Goal: Communication & Community: Share content

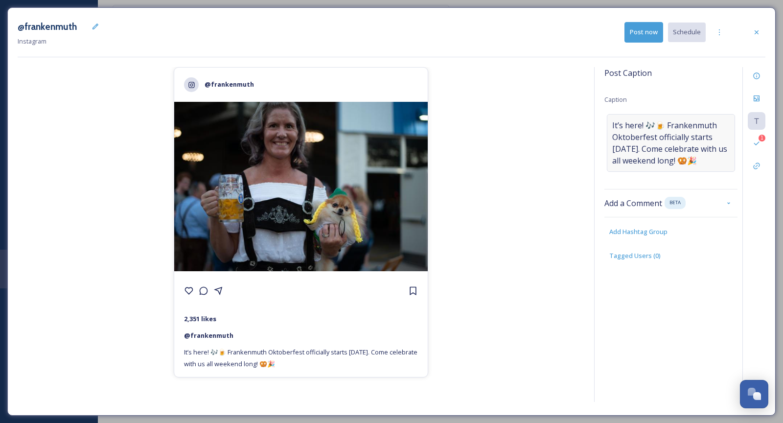
click at [648, 140] on span "It’s here! 🎶🍺 Frankenmuth Oktoberfest officially starts [DATE]. Come celebrate …" at bounding box center [670, 142] width 117 height 47
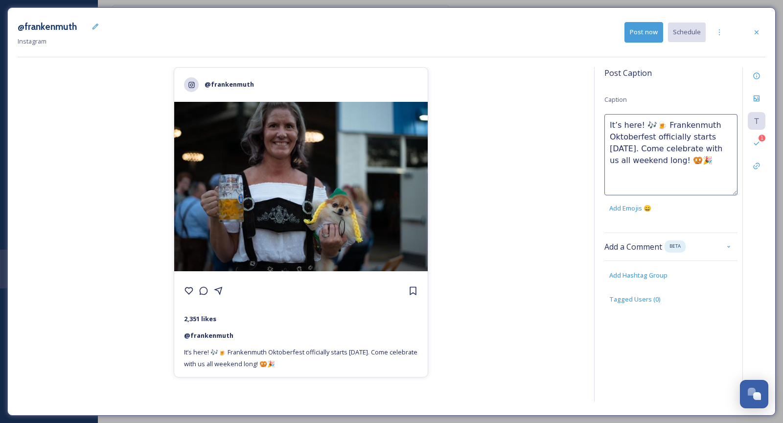
click at [648, 125] on textarea "It’s here! 🎶🍺 Frankenmuth Oktoberfest officially starts [DATE]. Come celebrate …" at bounding box center [670, 154] width 133 height 81
click at [636, 147] on textarea "It’s here! 🍺 Frankenmuth Oktoberfest officially starts [DATE]. Come celebrate w…" at bounding box center [670, 154] width 133 height 81
drag, startPoint x: 611, startPoint y: 161, endPoint x: 659, endPoint y: 161, distance: 47.5
click at [659, 161] on textarea "It’s here! 🍺 Frankenmuth Oktoberfest officially starts [DATE]! Come celebrate w…" at bounding box center [670, 154] width 133 height 81
type textarea "It’s here! 🍺 Frankenmuth Oktoberfest officially starts [DATE]! Come celebrate w…"
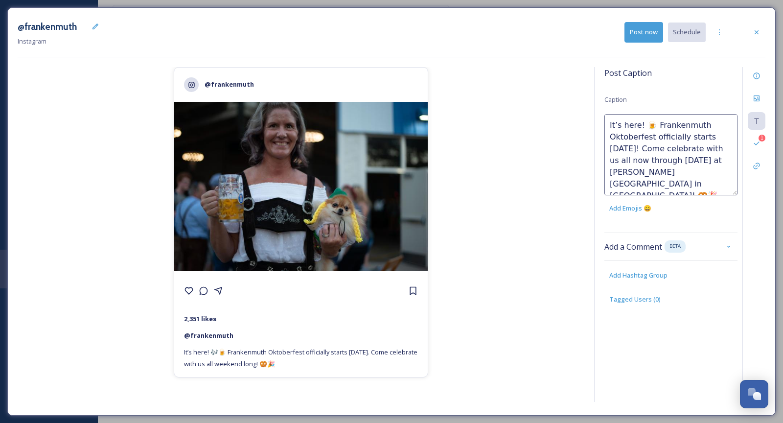
drag, startPoint x: 649, startPoint y: 124, endPoint x: 643, endPoint y: 124, distance: 6.9
click at [643, 124] on textarea "It’s here! 🍺 Frankenmuth Oktoberfest officially starts [DATE]! Come celebrate w…" at bounding box center [670, 154] width 133 height 81
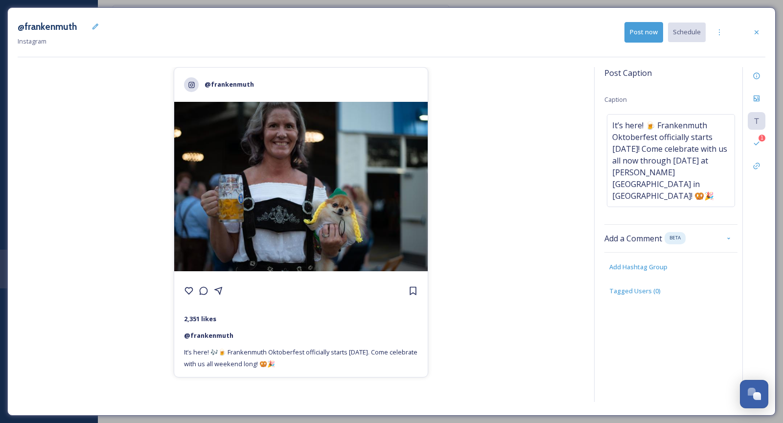
click at [507, 174] on div "@frankenmuth 2,351 likes @ frankenmuth It’s here! 🎶🍺 Frankenmuth Oktoberfest of…" at bounding box center [301, 236] width 567 height 338
click at [563, 217] on div "@frankenmuth 2,351 likes @ frankenmuth It’s here! 🍺 Frankenmuth Oktoberfest off…" at bounding box center [301, 236] width 567 height 338
click at [711, 161] on span "It’s here! 🍺 Frankenmuth Oktoberfest officially starts [DATE]! Come celebrate w…" at bounding box center [670, 160] width 117 height 82
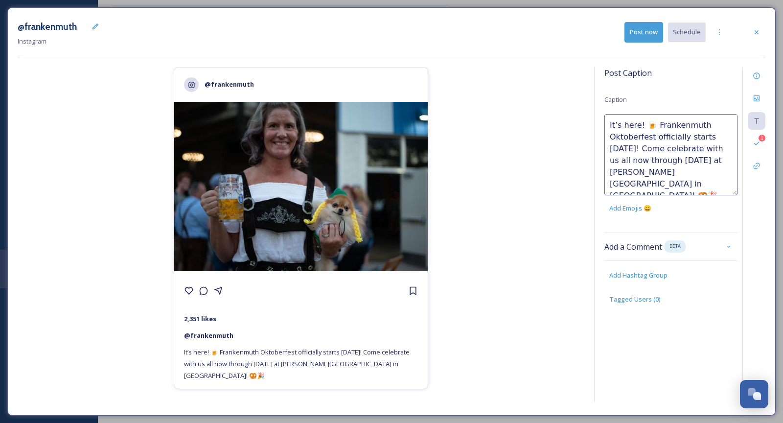
drag, startPoint x: 725, startPoint y: 145, endPoint x: 743, endPoint y: 145, distance: 18.1
click at [743, 145] on div "Post Caption Caption It’s here! 🍺 Frankenmuth Oktoberfest officially starts [DA…" at bounding box center [679, 234] width 171 height 335
click at [621, 160] on textarea "It’s here! 🍺 Frankenmuth Oktoberfest officially starts [DATE]! Come celebrate w…" at bounding box center [670, 154] width 133 height 81
click at [658, 161] on textarea "It’s here! 🍺 Frankenmuth Oktoberfest officially starts [DATE]! Come celebrate w…" at bounding box center [670, 154] width 133 height 81
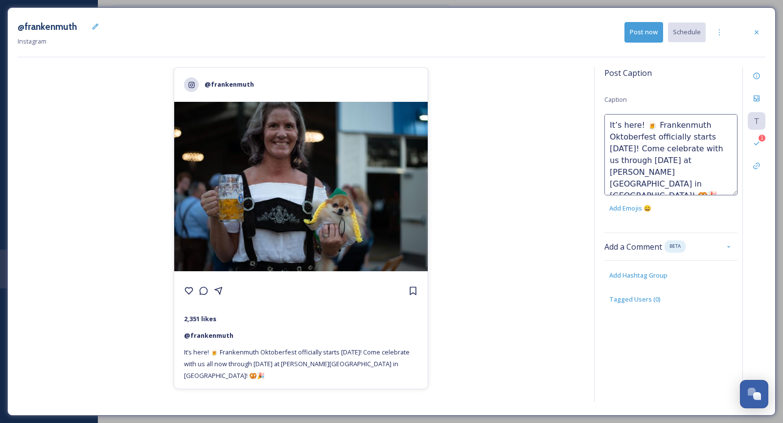
click at [658, 161] on textarea "It’s here! 🍺 Frankenmuth Oktoberfest officially starts [DATE]! Come celebrate w…" at bounding box center [670, 154] width 133 height 81
type textarea "It’s here! 🍺 Frankenmuth Oktoberfest officially starts [DATE]! Come celebrate w…"
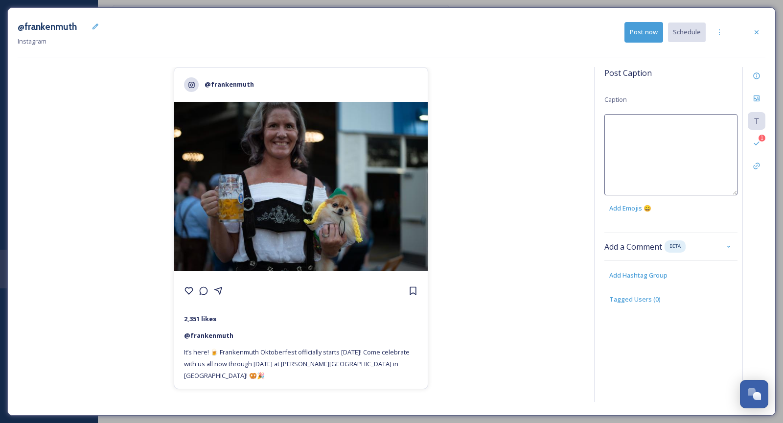
paste textarea "“The wait is over! 🍺 Frankenmuth Oktoberfest kicks off [DATE] at [PERSON_NAME][…"
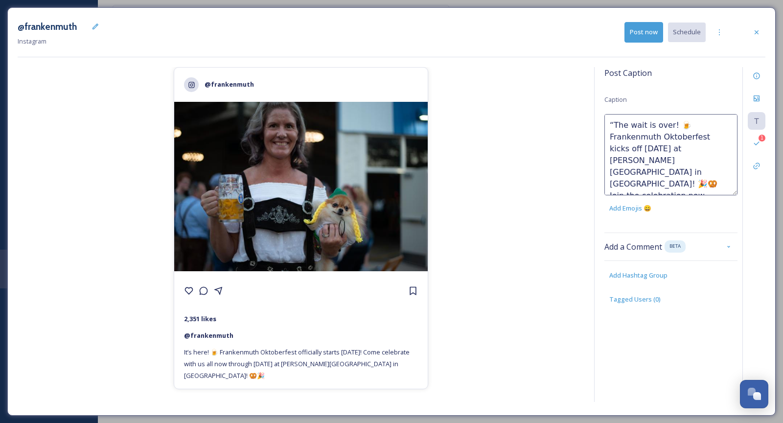
click at [612, 123] on textarea "“The wait is over! 🍺 Frankenmuth Oktoberfest kicks off [DATE] at [PERSON_NAME][…" at bounding box center [670, 154] width 133 height 81
drag, startPoint x: 646, startPoint y: 161, endPoint x: 641, endPoint y: 161, distance: 5.4
click at [641, 161] on textarea "The wait is over! 🍺 Frankenmuth Oktoberfest kicks off [DATE] at [PERSON_NAME][G…" at bounding box center [670, 154] width 133 height 81
type textarea "The wait is over! 🍺 Frankenmuth Oktoberfest kicks off [DATE] at [PERSON_NAME][G…"
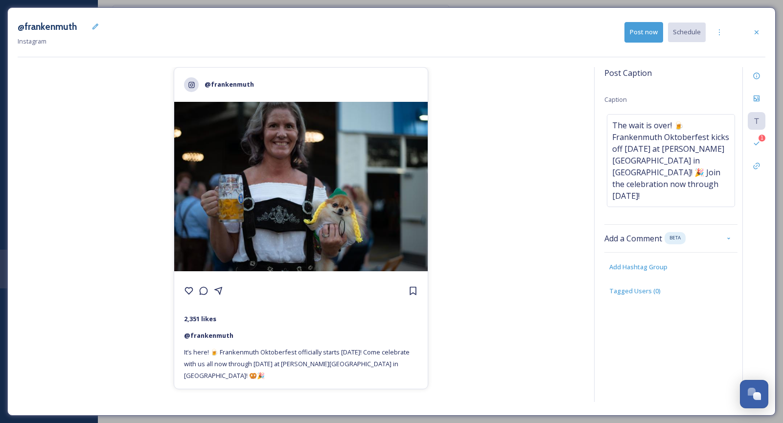
click at [537, 151] on div "@frankenmuth 2,351 likes @ frankenmuth It’s here! 🍺 Frankenmuth Oktoberfest off…" at bounding box center [301, 236] width 567 height 338
click at [706, 161] on span "The wait is over! 🍺 Frankenmuth Oktoberfest kicks off [DATE] at [PERSON_NAME][G…" at bounding box center [670, 160] width 117 height 82
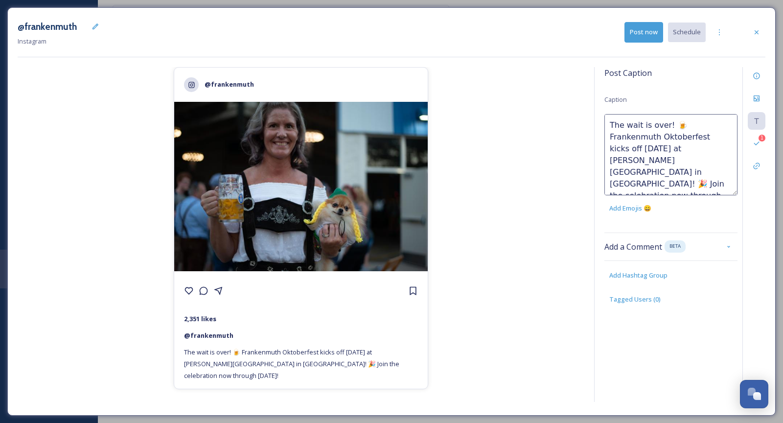
click at [639, 159] on textarea "The wait is over! 🍺 Frankenmuth Oktoberfest kicks off [DATE] at [PERSON_NAME][G…" at bounding box center [670, 154] width 133 height 81
click at [697, 171] on textarea "The wait is over! 🍺 Frankenmuth Oktoberfest kicks off [DATE] at [PERSON_NAME][G…" at bounding box center [670, 154] width 133 height 81
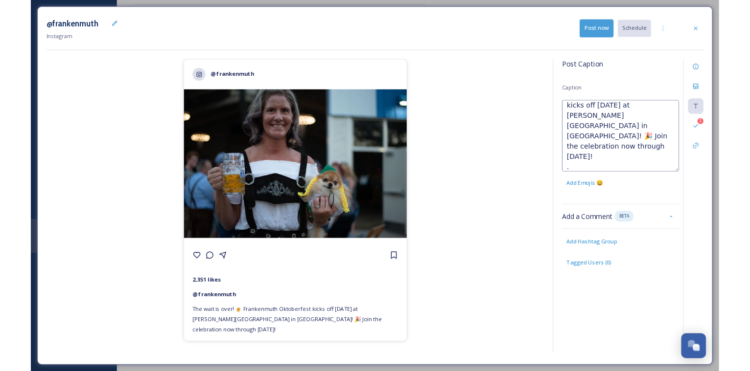
scroll to position [41, 0]
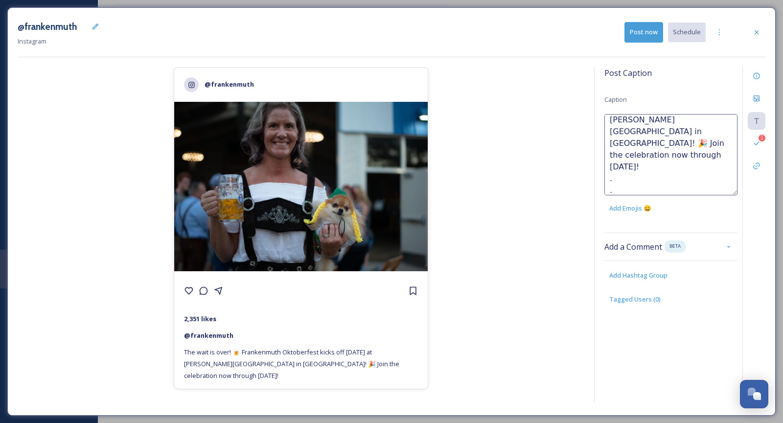
type textarea "The wait is over! 🍺 Frankenmuth Oktoberfest kicks off [DATE] at [PERSON_NAME][G…"
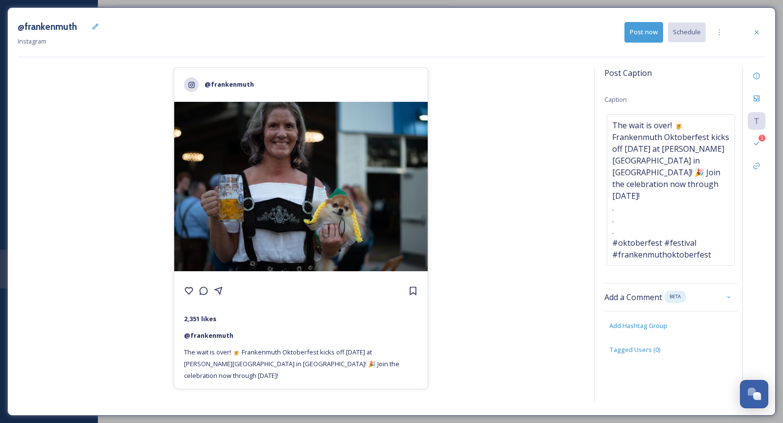
click at [547, 268] on div "@frankenmuth 2,351 likes @ [PERSON_NAME] The wait is over! 🍺 Frankenmuth Oktobe…" at bounding box center [301, 236] width 567 height 338
click at [749, 93] on div "Files" at bounding box center [757, 99] width 18 height 18
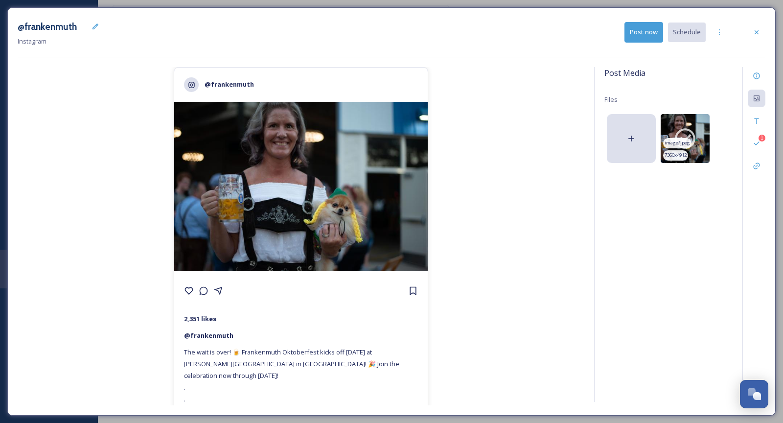
click at [699, 128] on img at bounding box center [685, 138] width 49 height 49
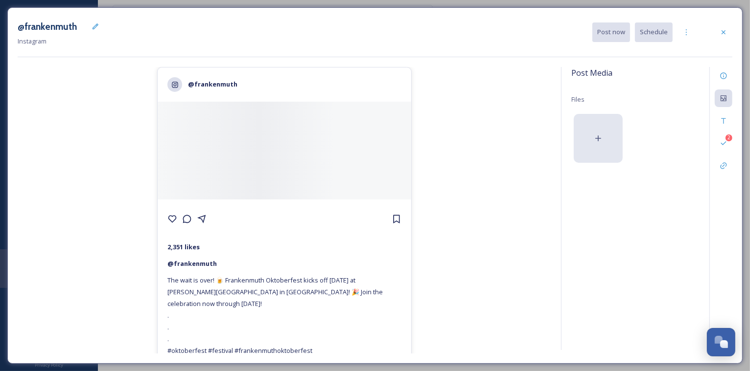
click at [599, 142] on icon at bounding box center [598, 139] width 10 height 10
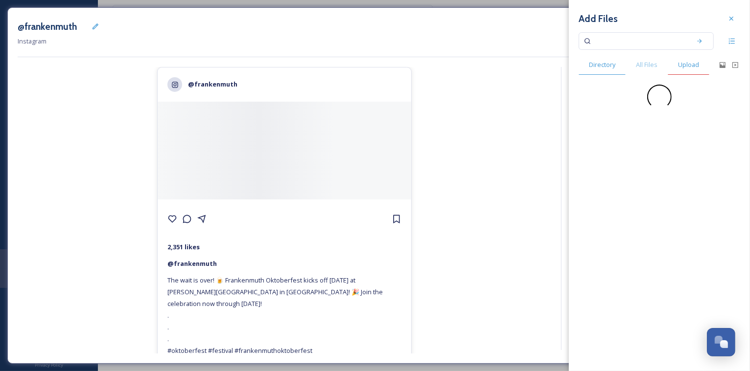
click at [690, 68] on span "Upload" at bounding box center [688, 64] width 21 height 9
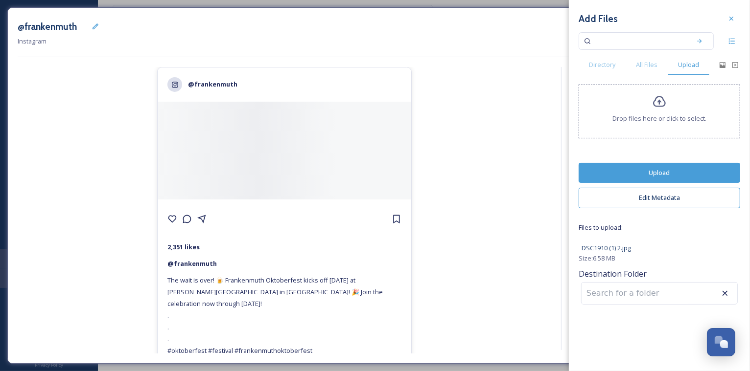
click at [652, 167] on button "Upload" at bounding box center [658, 173] width 161 height 20
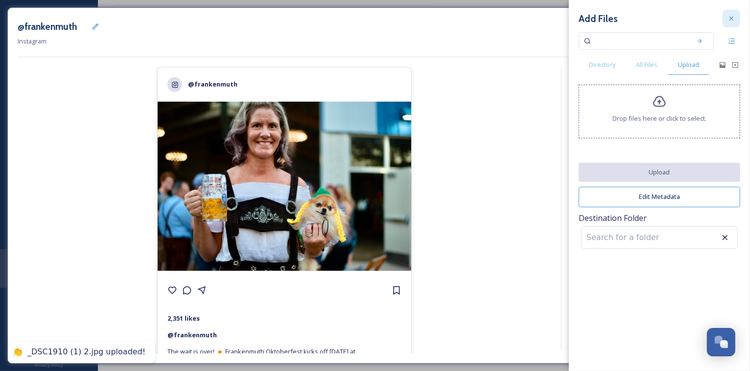
click at [735, 18] on div at bounding box center [731, 19] width 18 height 18
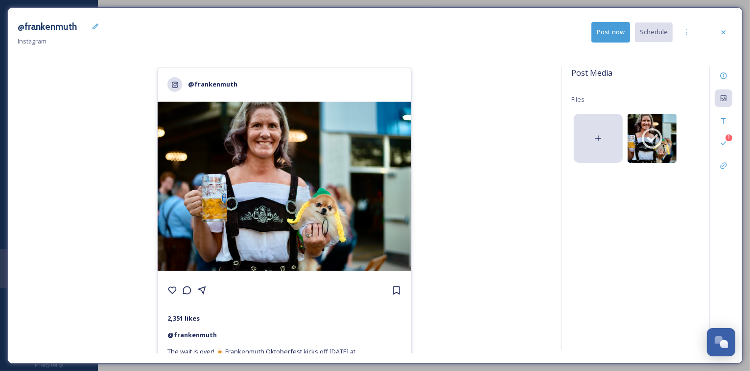
click at [456, 221] on div "@frankenmuth 2,351 likes @ [PERSON_NAME] The wait is over! 🍺 Frankenmuth Oktobe…" at bounding box center [284, 210] width 533 height 287
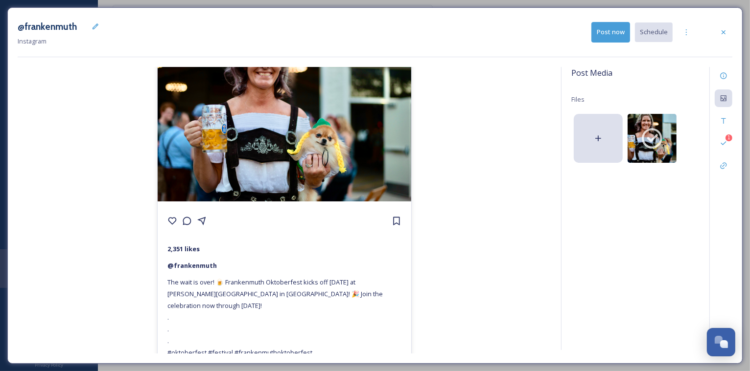
scroll to position [0, 0]
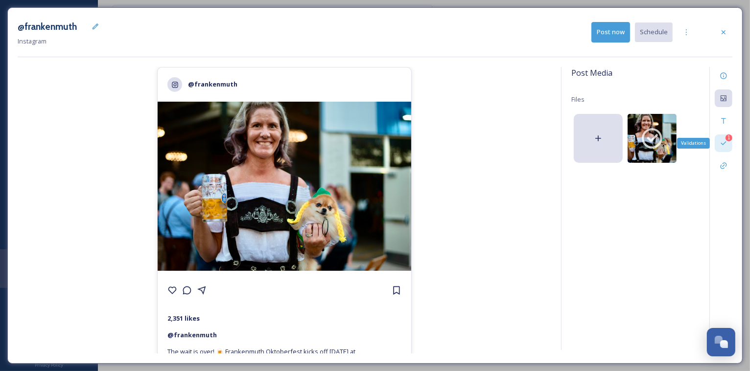
click at [728, 139] on div "1" at bounding box center [728, 138] width 7 height 7
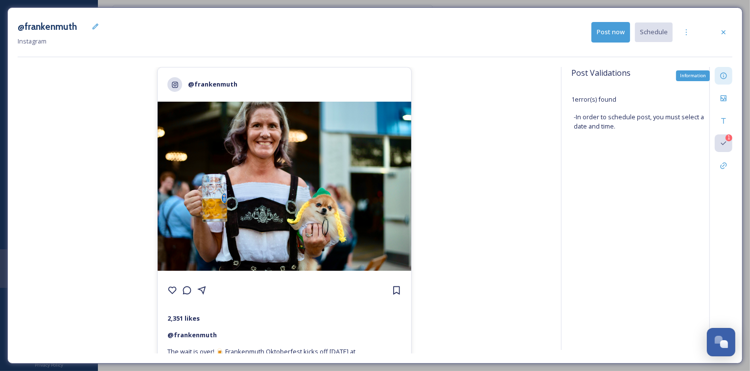
click at [726, 76] on icon at bounding box center [723, 75] width 6 height 6
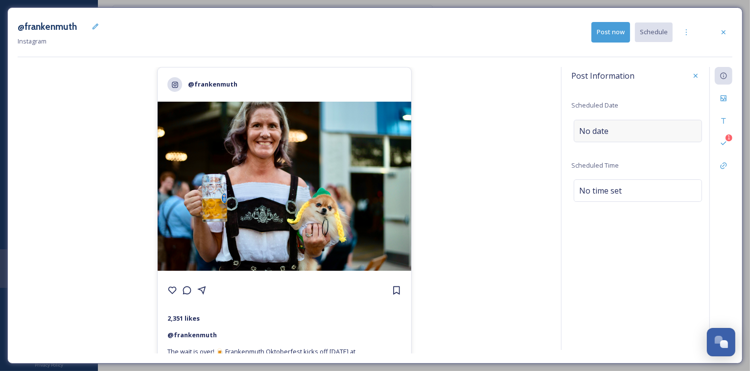
click at [599, 133] on span "No date" at bounding box center [593, 131] width 29 height 12
click at [599, 133] on input "text" at bounding box center [622, 131] width 97 height 22
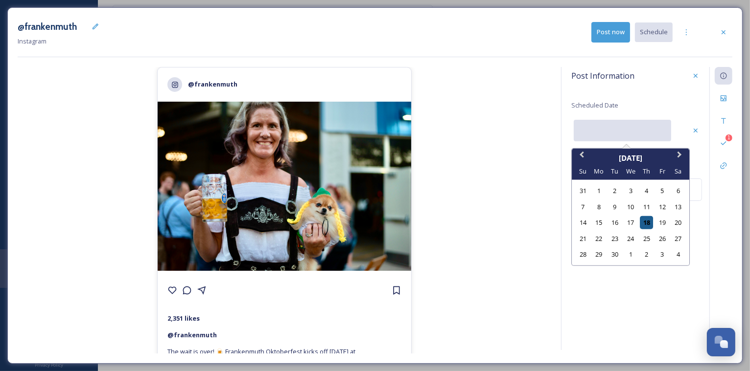
click at [648, 219] on div "18" at bounding box center [646, 222] width 13 height 13
type input "[DATE]"
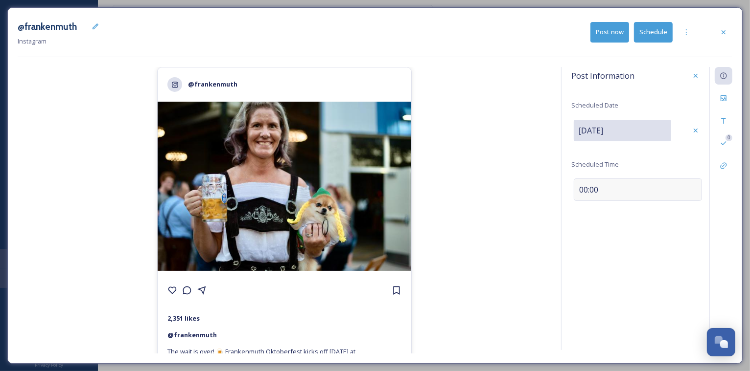
click at [586, 187] on span "00:00" at bounding box center [588, 190] width 19 height 12
click at [584, 187] on input "11:57" at bounding box center [604, 188] width 66 height 23
type input "16:00"
click at [697, 185] on icon at bounding box center [695, 189] width 8 height 8
click at [596, 185] on span "16:00" at bounding box center [588, 191] width 19 height 12
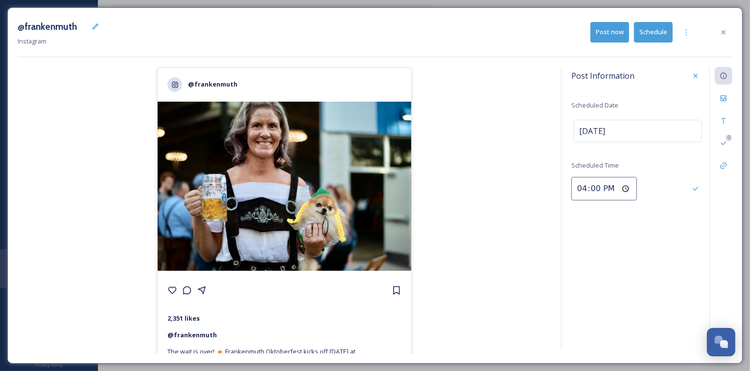
click at [585, 187] on input "16:00" at bounding box center [604, 188] width 66 height 23
type input "15:00"
click at [692, 189] on icon at bounding box center [695, 189] width 8 height 8
click at [670, 257] on div "Post Information Scheduled Date [DATE] Scheduled Time 15:00 0" at bounding box center [646, 208] width 171 height 283
click at [661, 33] on button "Schedule" at bounding box center [653, 32] width 39 height 20
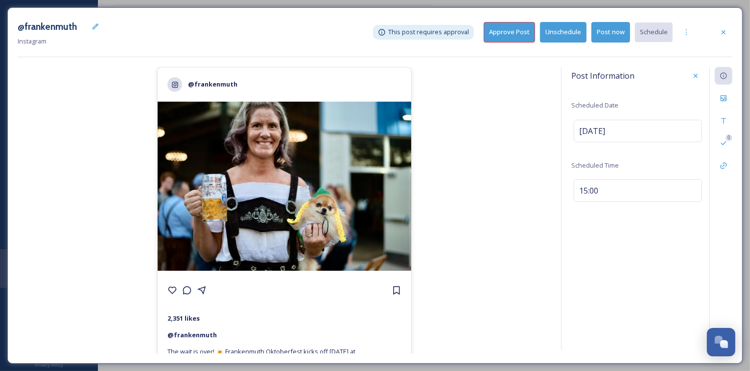
click at [515, 32] on button "Approve Post" at bounding box center [509, 32] width 51 height 20
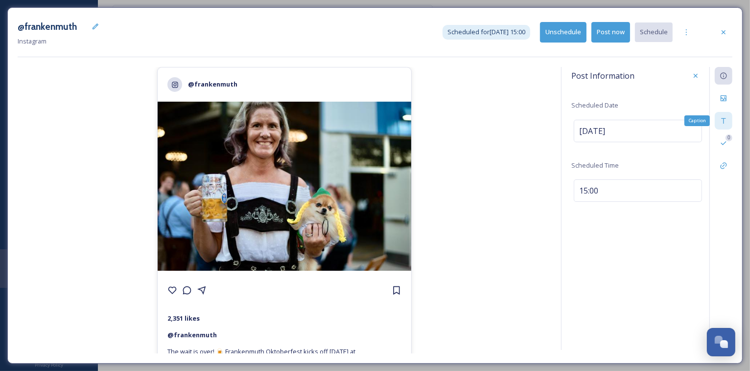
click at [726, 128] on div "Caption" at bounding box center [723, 121] width 18 height 18
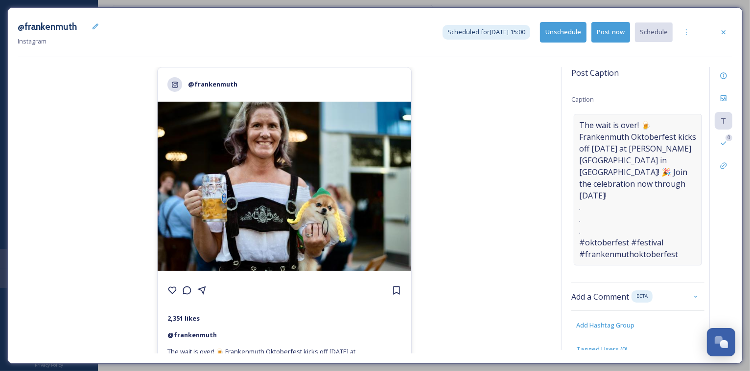
click at [645, 149] on span "The wait is over! 🍺 Frankenmuth Oktoberfest kicks off [DATE] at [PERSON_NAME][G…" at bounding box center [637, 189] width 117 height 141
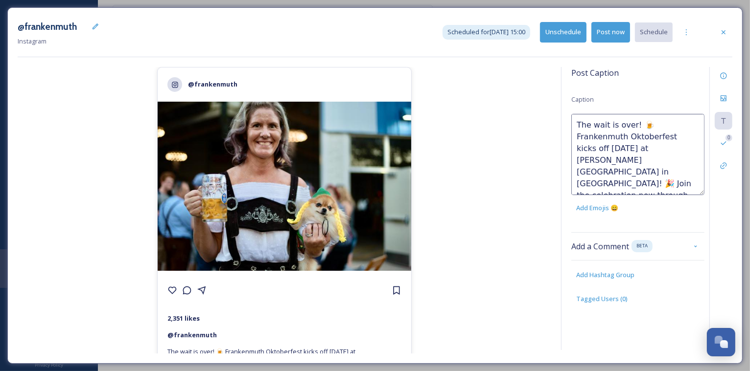
click at [645, 149] on textarea "The wait is over! 🍺 Frankenmuth Oktoberfest kicks off [DATE] at [PERSON_NAME][G…" at bounding box center [637, 154] width 133 height 81
click at [529, 184] on div "@frankenmuth 2,351 likes @ [PERSON_NAME] The wait is over! 🍺 Frankenmuth Oktobe…" at bounding box center [284, 210] width 533 height 287
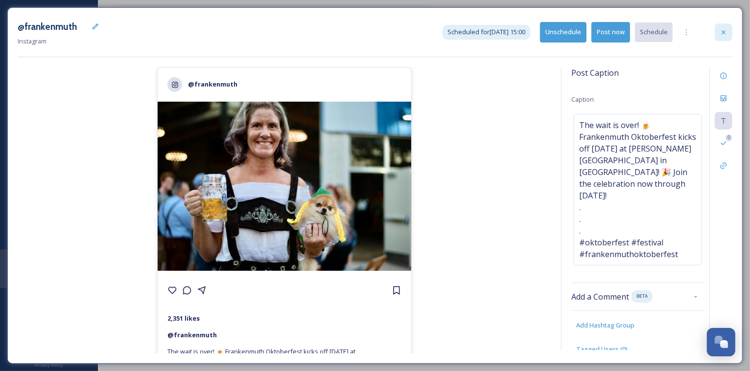
click at [731, 29] on div at bounding box center [723, 32] width 18 height 18
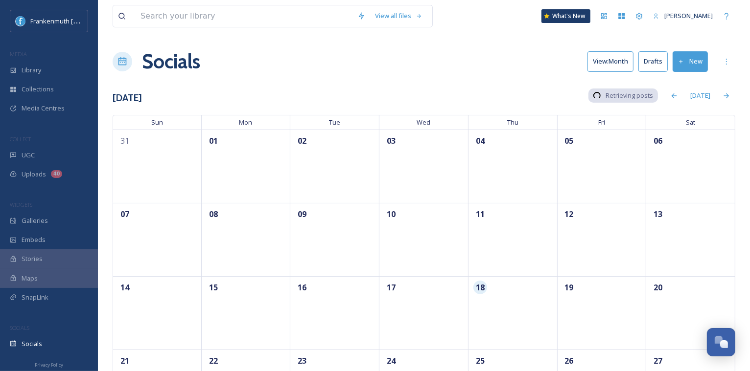
click at [654, 67] on button "Drafts" at bounding box center [652, 61] width 29 height 20
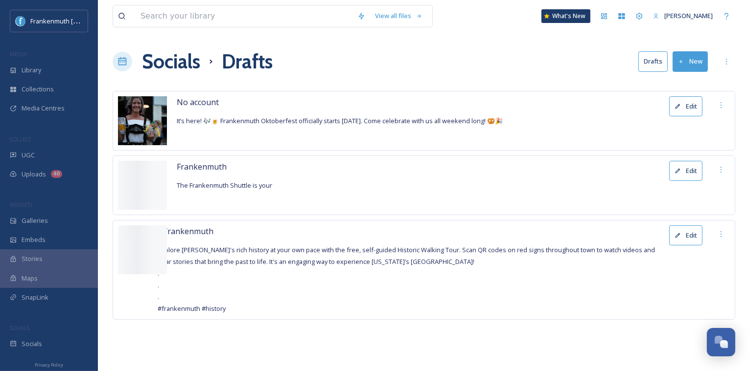
click at [687, 106] on button "Edit" at bounding box center [685, 106] width 33 height 20
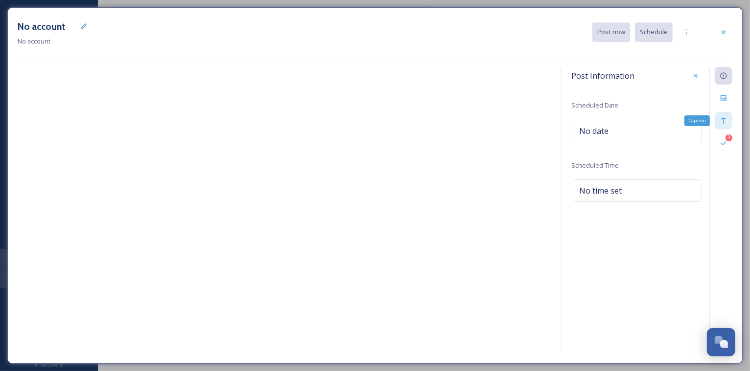
click at [723, 121] on icon at bounding box center [723, 121] width 8 height 8
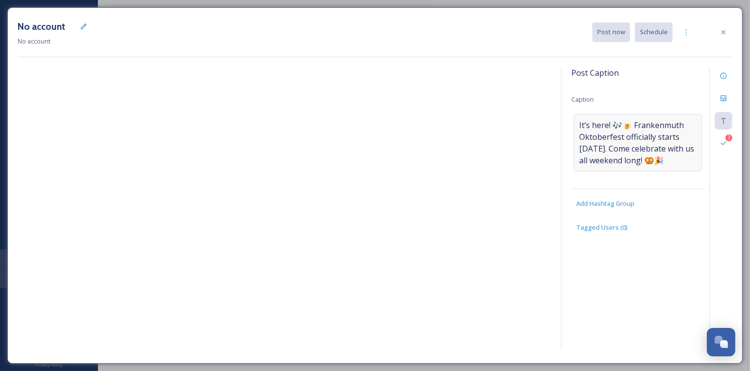
click at [620, 151] on span "It’s here! 🎶🍺 Frankenmuth Oktoberfest officially starts [DATE]. Come celebrate …" at bounding box center [637, 142] width 117 height 47
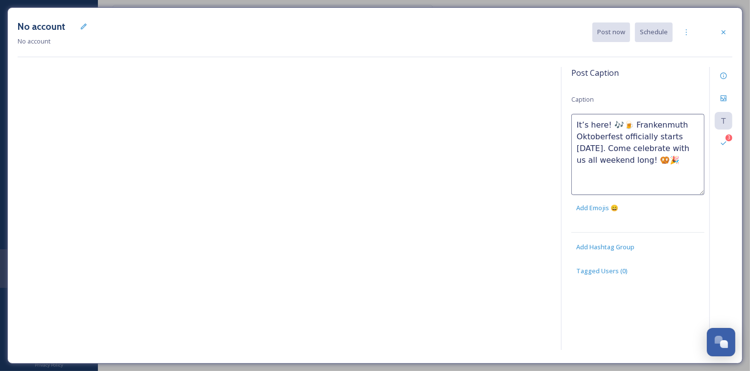
click at [620, 151] on textarea "It’s here! 🎶🍺 Frankenmuth Oktoberfest officially starts [DATE]. Come celebrate …" at bounding box center [637, 154] width 133 height 81
type textarea "The wait is over! 🍺 Frankenmuth Oktoberfest kicks off [DATE] at [PERSON_NAME][G…"
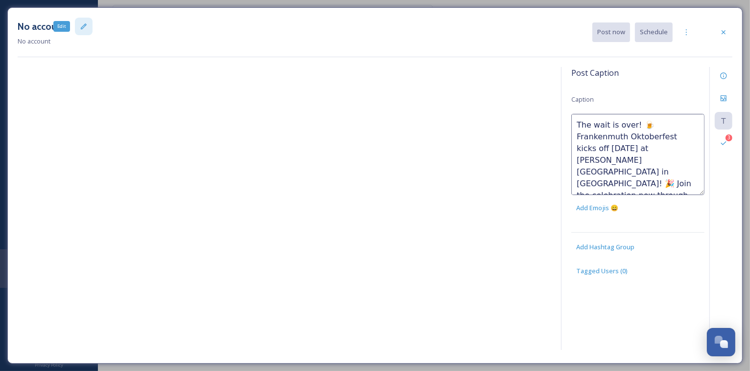
click at [86, 30] on div "Edit" at bounding box center [84, 27] width 18 height 18
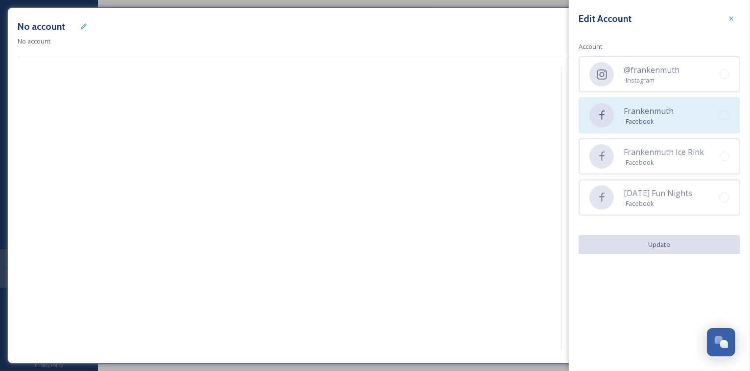
click at [673, 113] on div "Frankenmuth - Facebook" at bounding box center [658, 115] width 161 height 36
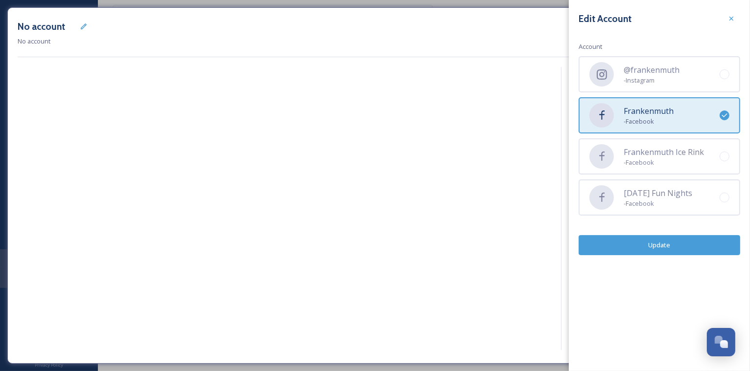
click at [689, 246] on button "Update" at bounding box center [658, 245] width 161 height 20
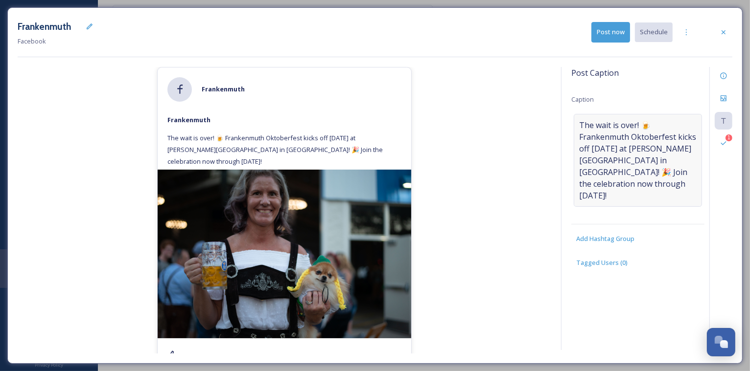
click at [643, 169] on span "The wait is over! 🍺 Frankenmuth Oktoberfest kicks off [DATE] at [PERSON_NAME][G…" at bounding box center [637, 160] width 117 height 82
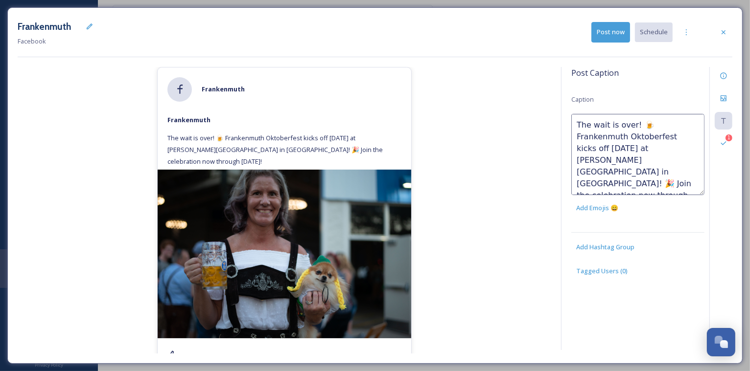
click at [602, 193] on textarea "The wait is over! 🍺 Frankenmuth Oktoberfest kicks off [DATE] at [PERSON_NAME][G…" at bounding box center [637, 154] width 133 height 81
paste textarea "[URL][DOMAIN_NAME]"
type textarea "The wait is over! 🍺 Frankenmuth Oktoberfest kicks off [DATE] at [PERSON_NAME][G…"
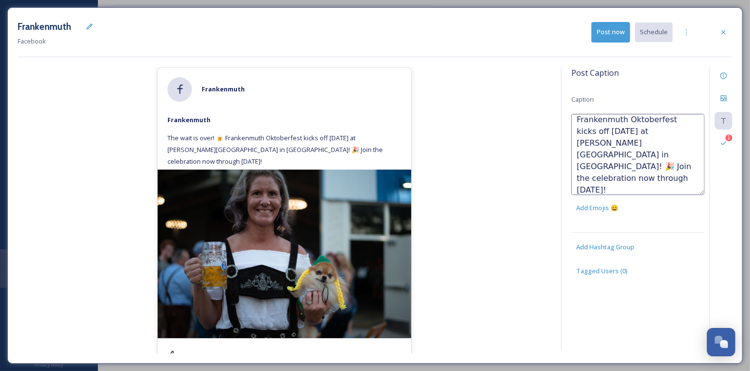
click at [502, 297] on div "[PERSON_NAME] The wait is over! 🍺 Frankenmuth Oktoberfest kicks off [DATE] at […" at bounding box center [284, 210] width 533 height 287
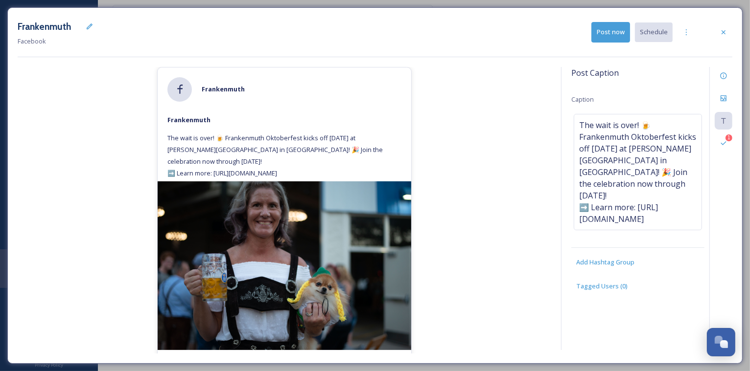
click at [608, 32] on button "Post now" at bounding box center [610, 32] width 39 height 20
click at [721, 33] on icon at bounding box center [723, 32] width 8 height 8
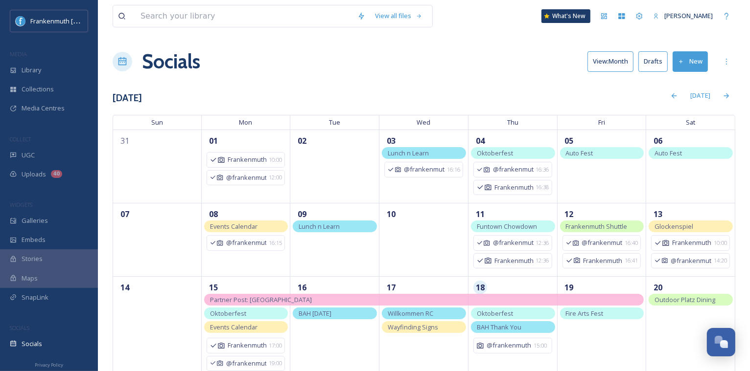
click at [653, 63] on button "Drafts" at bounding box center [652, 61] width 29 height 20
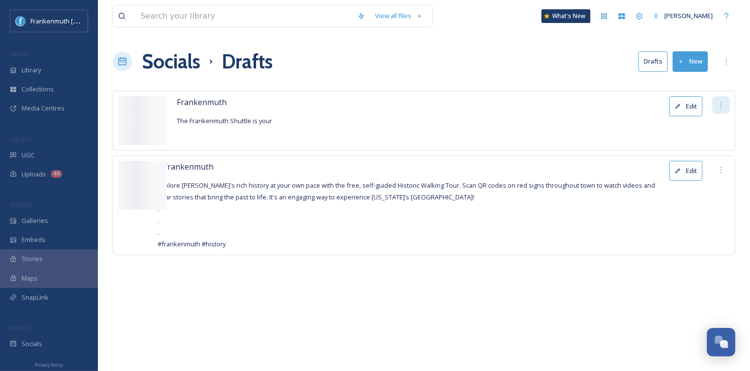
click at [723, 105] on icon at bounding box center [721, 105] width 8 height 8
click at [709, 123] on span "Delete" at bounding box center [715, 126] width 20 height 9
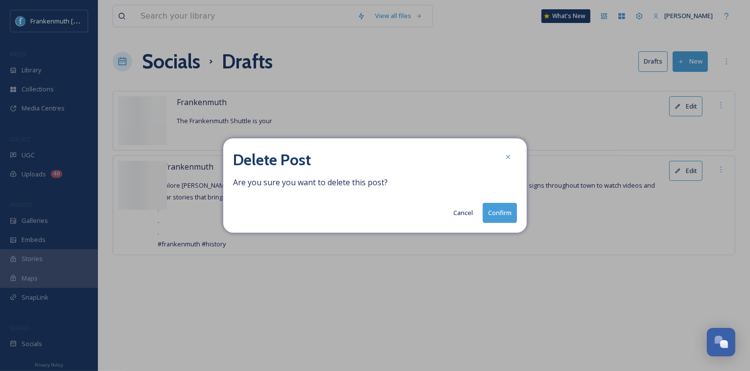
click at [492, 213] on button "Confirm" at bounding box center [500, 213] width 34 height 20
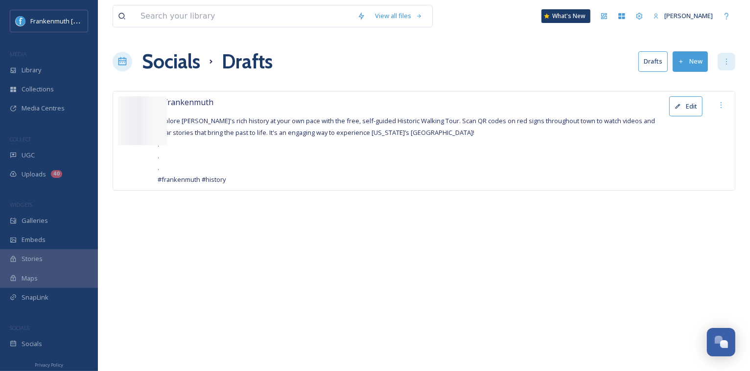
click at [728, 59] on icon at bounding box center [726, 62] width 8 height 8
click at [525, 37] on div "View all files What's New [PERSON_NAME] Socials Drafts Drafts New Mentions Sett…" at bounding box center [424, 185] width 652 height 371
click at [36, 337] on div "Socials" at bounding box center [49, 344] width 98 height 19
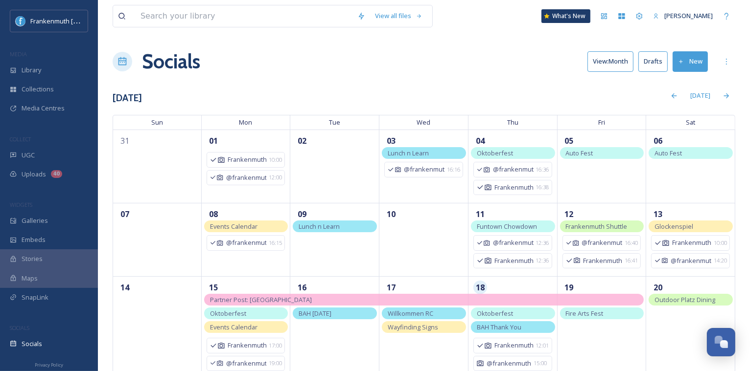
click at [655, 67] on button "Drafts" at bounding box center [652, 61] width 29 height 20
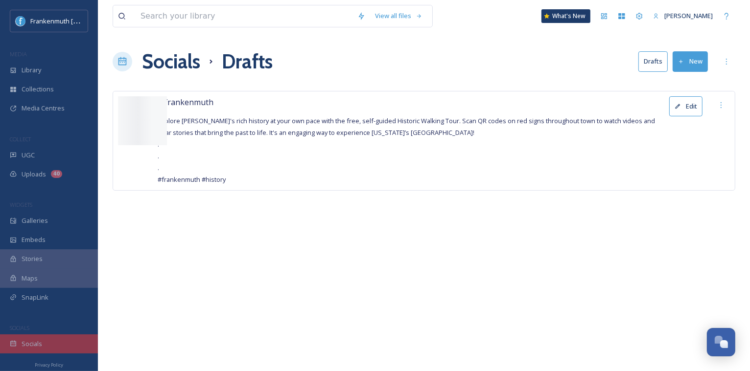
click at [45, 347] on div "Socials" at bounding box center [49, 344] width 98 height 19
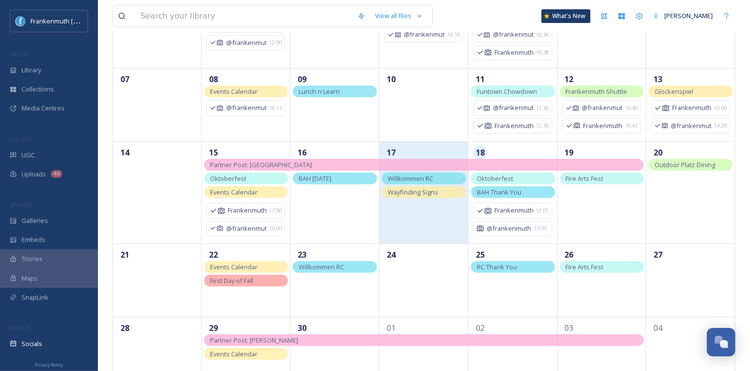
scroll to position [162, 0]
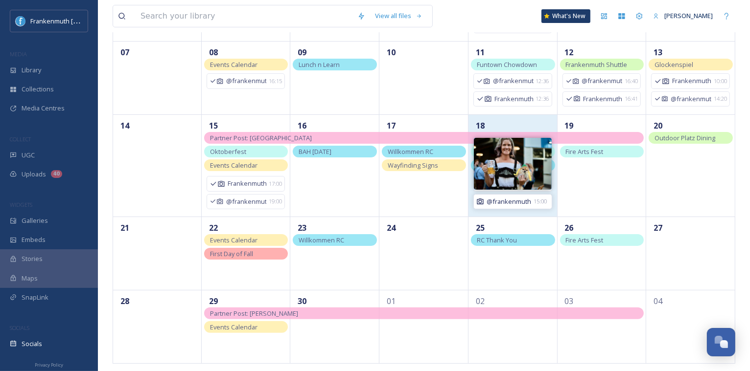
click at [529, 198] on span "@frankenmuth" at bounding box center [508, 201] width 45 height 9
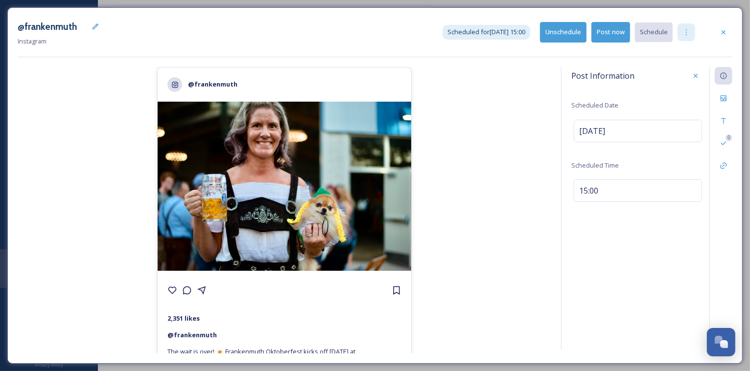
click at [686, 23] on div at bounding box center [686, 32] width 18 height 18
click at [683, 46] on div "Duplicate Post" at bounding box center [669, 53] width 52 height 19
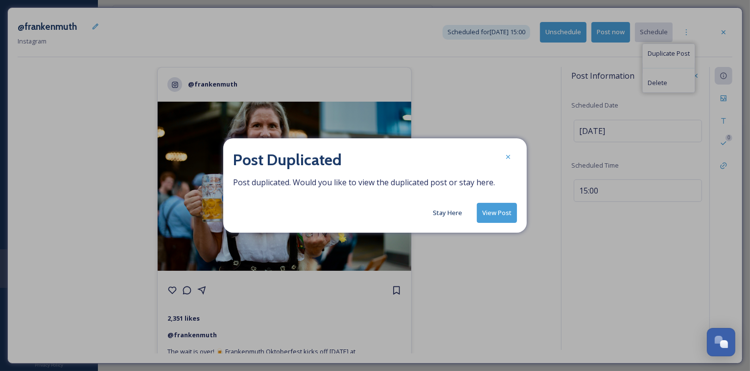
click at [503, 214] on button "View Post" at bounding box center [497, 213] width 40 height 20
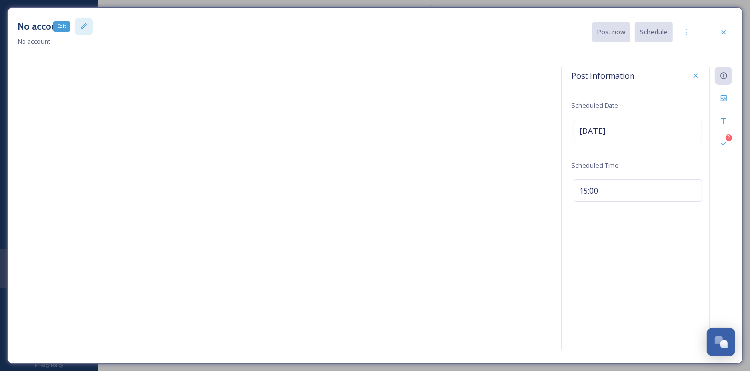
click at [80, 25] on icon at bounding box center [84, 27] width 8 height 8
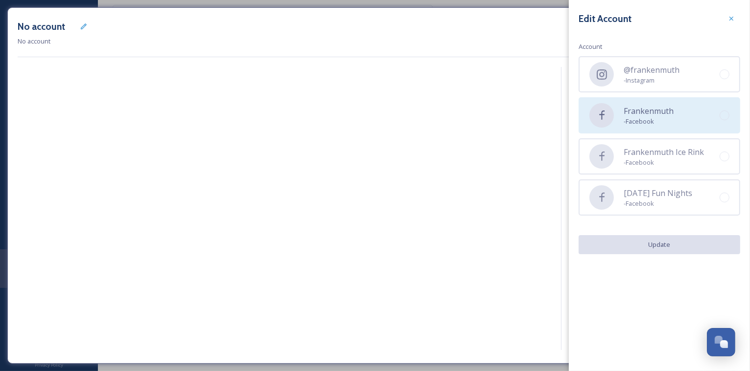
click at [639, 119] on span "- Facebook" at bounding box center [648, 121] width 50 height 9
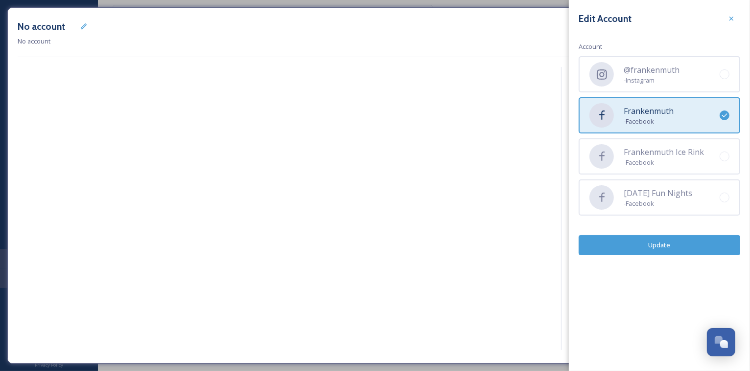
click at [666, 248] on button "Update" at bounding box center [658, 245] width 161 height 20
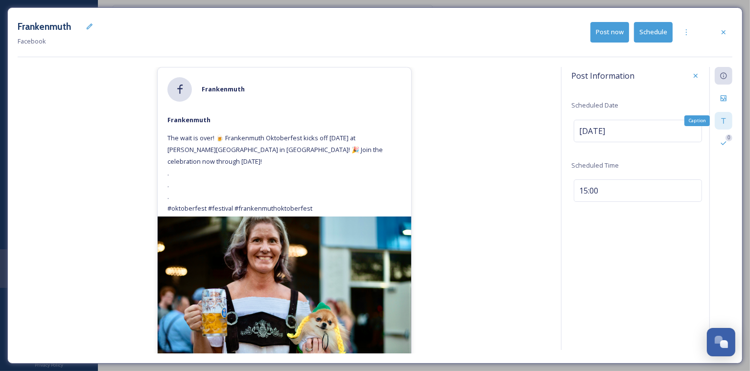
click at [725, 115] on div "Caption" at bounding box center [723, 121] width 18 height 18
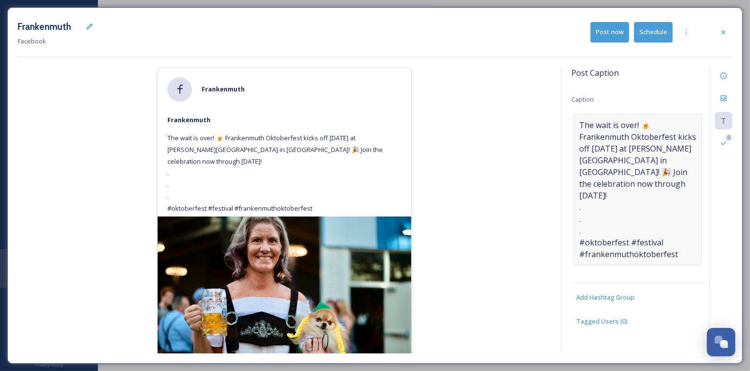
click at [616, 207] on span "The wait is over! 🍺 Frankenmuth Oktoberfest kicks off [DATE] at [PERSON_NAME][G…" at bounding box center [637, 189] width 117 height 141
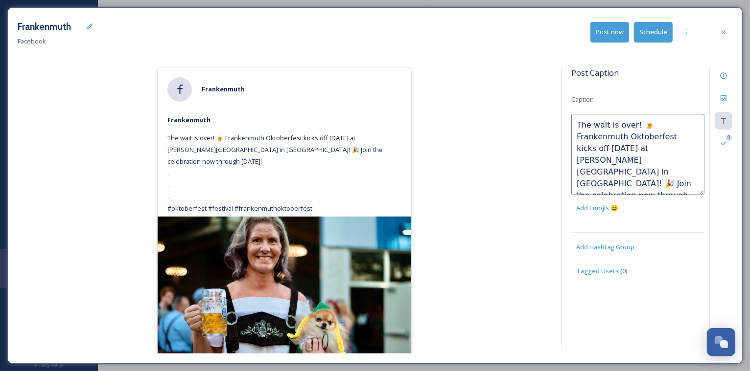
scroll to position [47, 0]
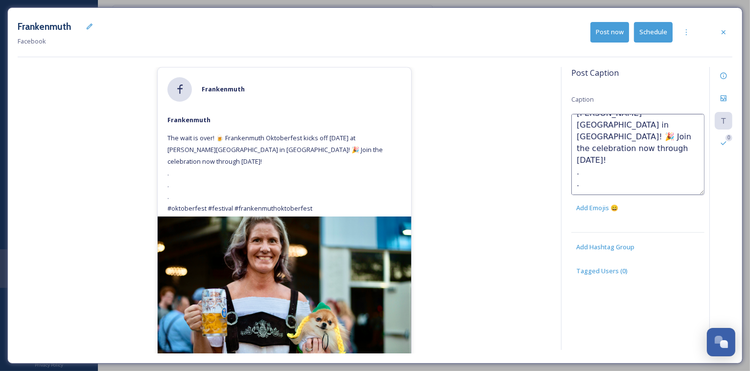
drag, startPoint x: 574, startPoint y: 138, endPoint x: 679, endPoint y: 180, distance: 113.0
click at [679, 180] on textarea "The wait is over! 🍺 Frankenmuth Oktoberfest kicks off [DATE] at [PERSON_NAME][G…" at bounding box center [637, 154] width 133 height 81
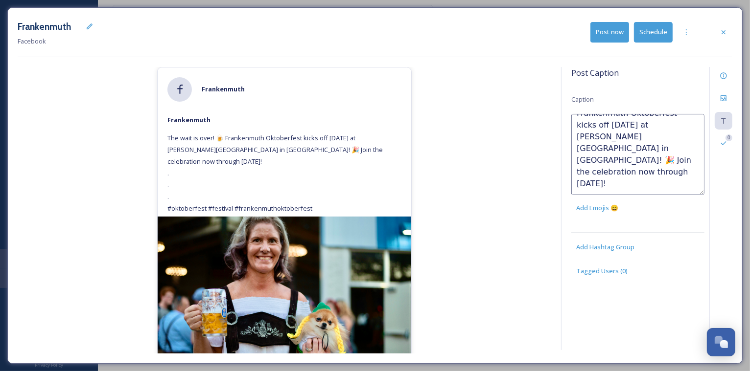
scroll to position [0, 0]
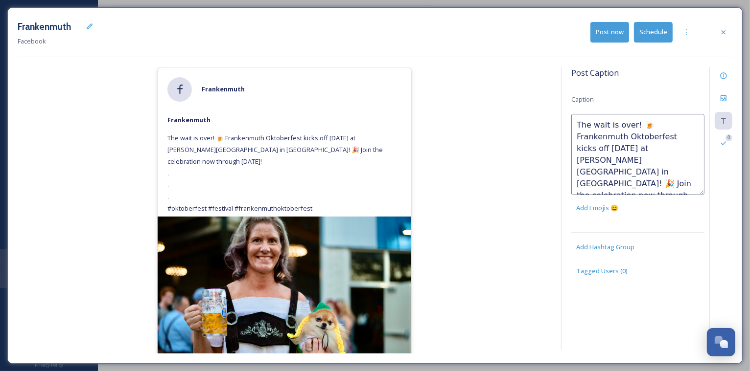
paste textarea "[URL][DOMAIN_NAME]"
type textarea "The wait is over! 🍺 Frankenmuth Oktoberfest kicks off [DATE] at [PERSON_NAME][G…"
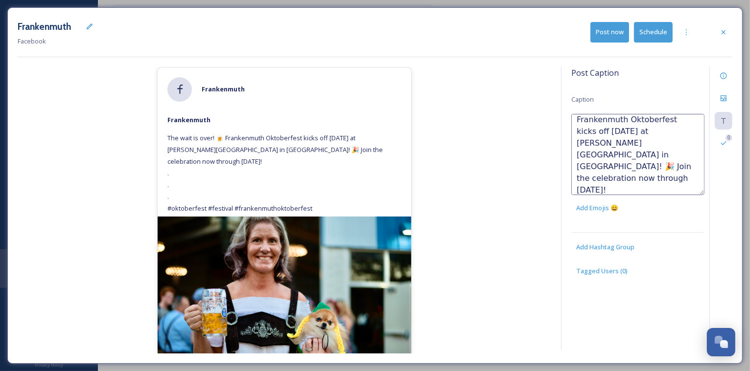
click at [488, 132] on div "[PERSON_NAME] The wait is over! 🍺 Frankenmuth Oktoberfest kicks off [DATE] at […" at bounding box center [284, 210] width 533 height 287
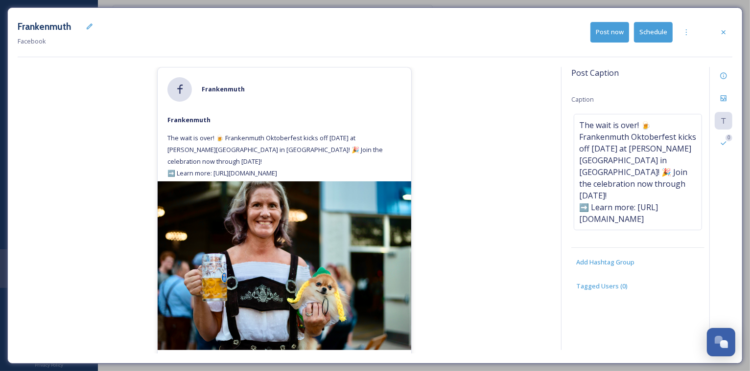
click at [484, 253] on div "[PERSON_NAME] The wait is over! 🍺 Frankenmuth Oktoberfest kicks off [DATE] at […" at bounding box center [284, 210] width 533 height 287
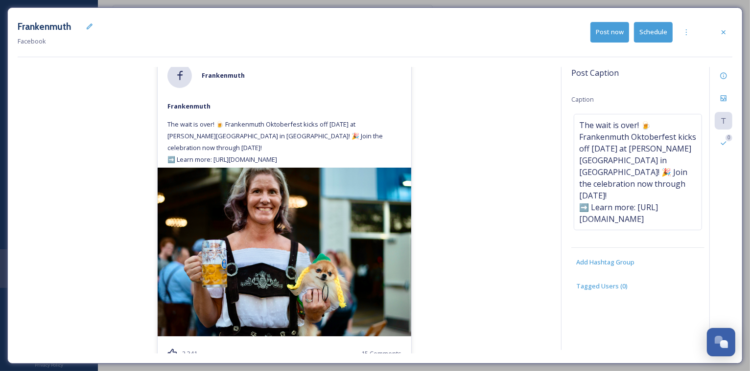
scroll to position [0, 0]
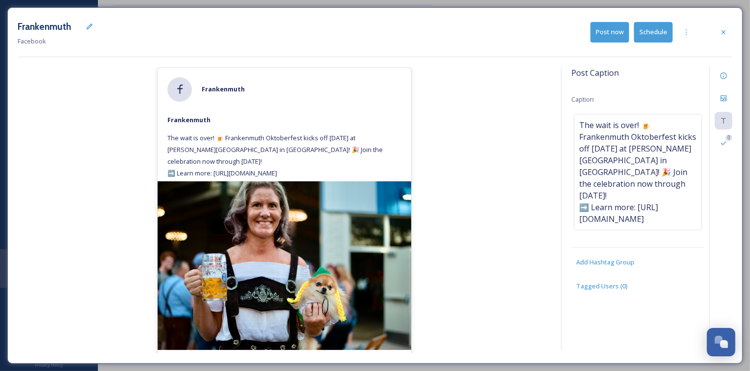
click at [616, 29] on button "Post now" at bounding box center [609, 32] width 39 height 20
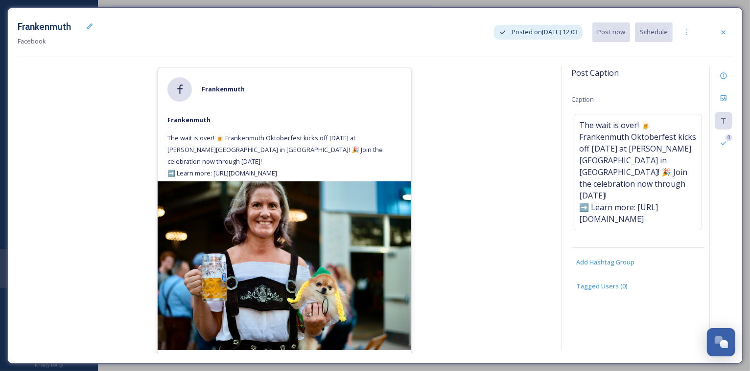
click at [733, 31] on div "Frankenmuth Facebook Posted on [DATE] 12:03 Post now Schedule [PERSON_NAME] The…" at bounding box center [374, 185] width 735 height 357
click at [726, 32] on icon at bounding box center [723, 32] width 8 height 8
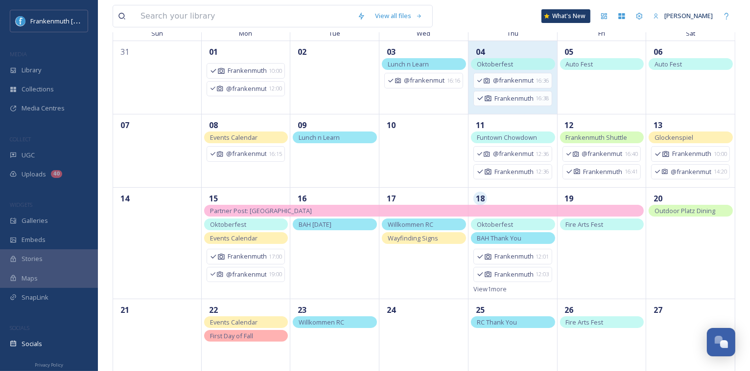
scroll to position [96, 0]
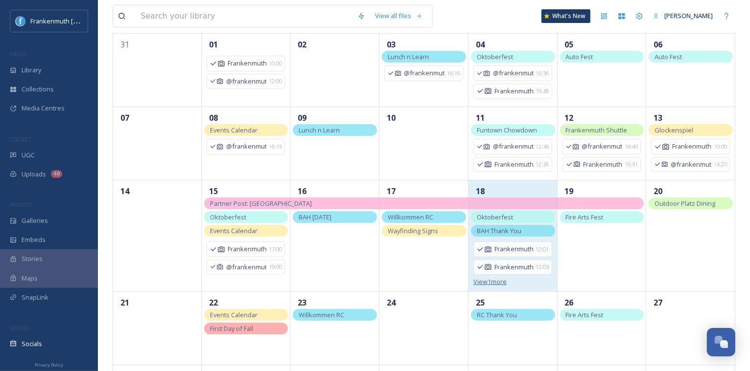
click at [497, 278] on span "View 1 more" at bounding box center [489, 281] width 33 height 9
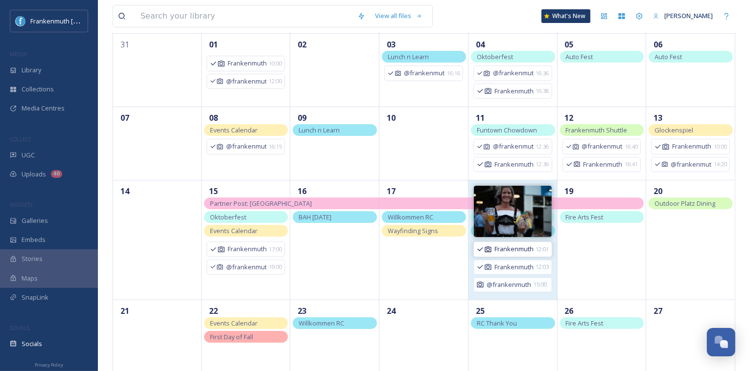
click at [537, 249] on span "12:01" at bounding box center [542, 250] width 13 height 8
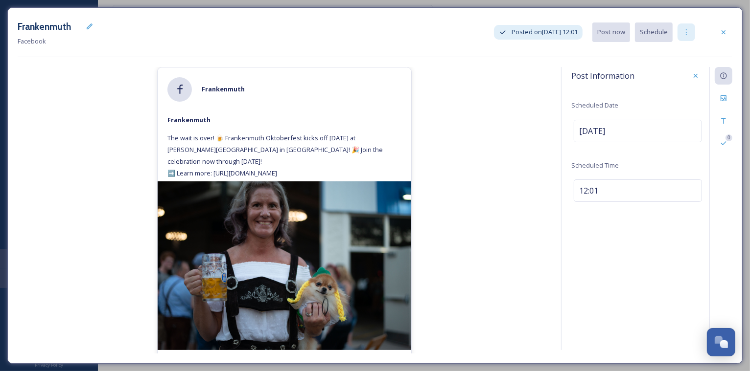
click at [690, 33] on icon at bounding box center [686, 32] width 8 height 8
click at [725, 28] on icon at bounding box center [723, 32] width 8 height 8
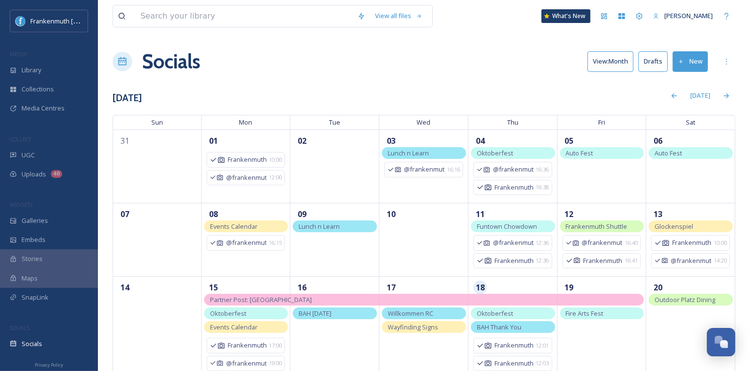
click at [703, 70] on button "New" at bounding box center [689, 61] width 35 height 20
click at [697, 82] on span "Post" at bounding box center [693, 84] width 13 height 9
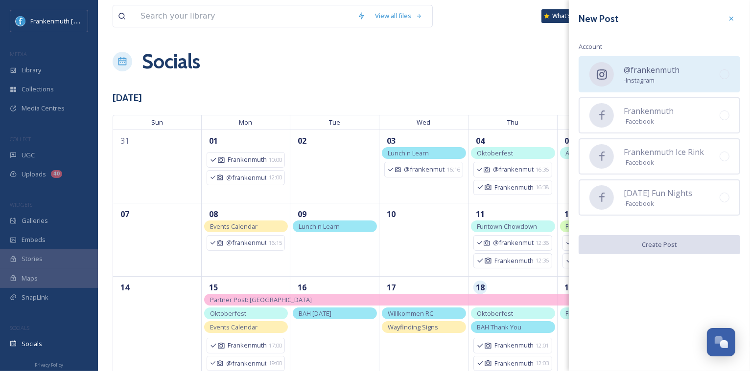
click at [696, 82] on div "@frankenmuth - Instagram" at bounding box center [658, 74] width 161 height 36
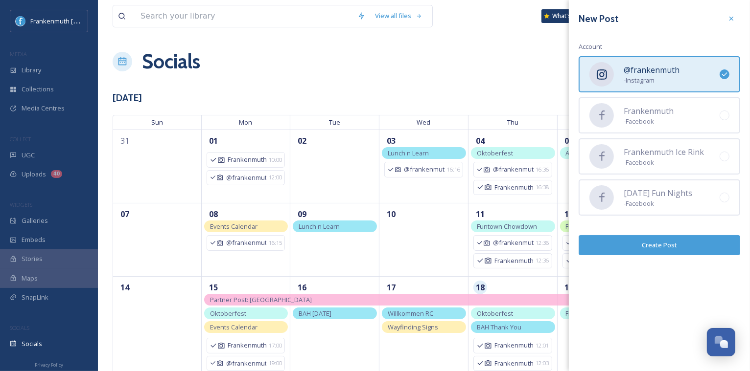
click at [670, 247] on button "Create Post" at bounding box center [658, 245] width 161 height 20
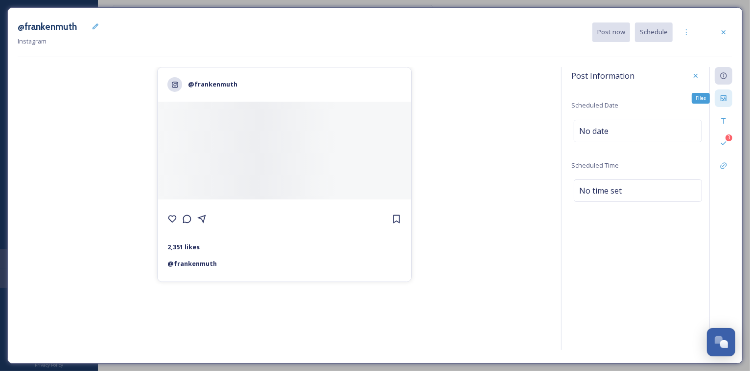
click at [729, 98] on div "Files" at bounding box center [723, 99] width 18 height 18
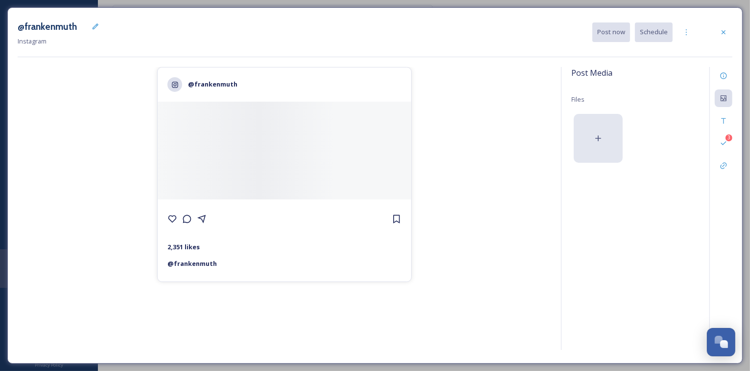
click at [601, 141] on icon at bounding box center [598, 139] width 10 height 10
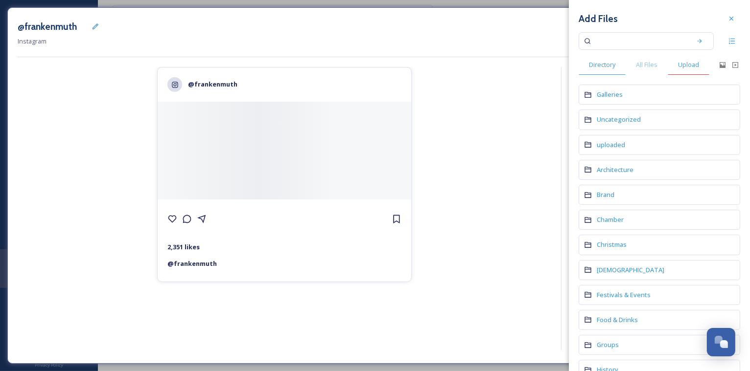
click at [691, 69] on span "Upload" at bounding box center [688, 64] width 21 height 9
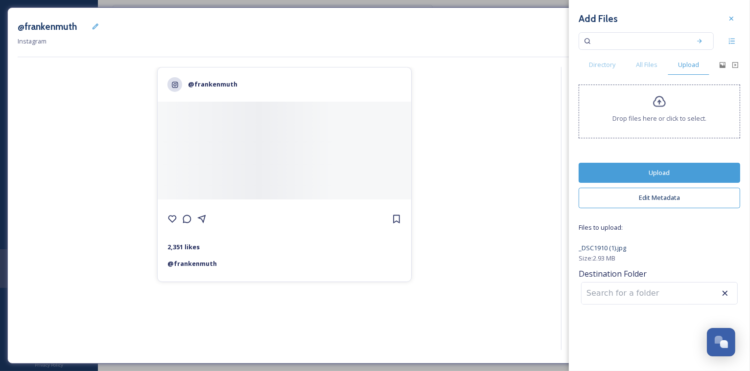
click at [686, 173] on button "Upload" at bounding box center [658, 173] width 161 height 20
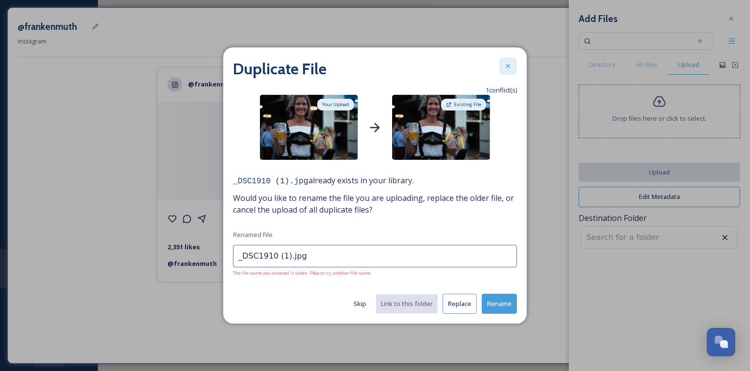
click at [507, 69] on icon at bounding box center [508, 66] width 8 height 8
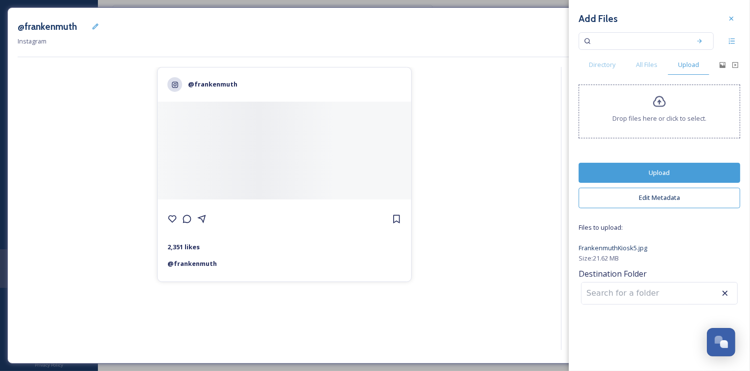
click at [679, 163] on button "Upload" at bounding box center [658, 173] width 161 height 20
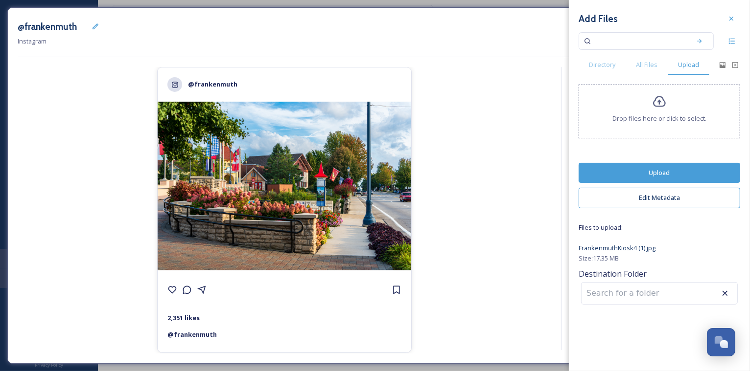
click at [683, 170] on button "Upload" at bounding box center [658, 173] width 161 height 20
click at [680, 167] on button "Upload" at bounding box center [658, 173] width 161 height 20
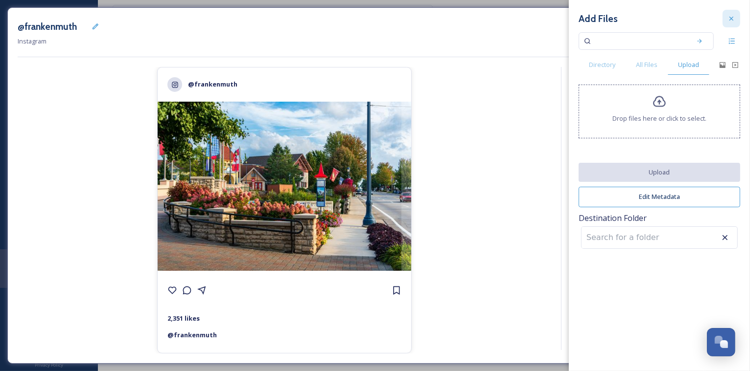
click at [734, 18] on icon at bounding box center [731, 19] width 8 height 8
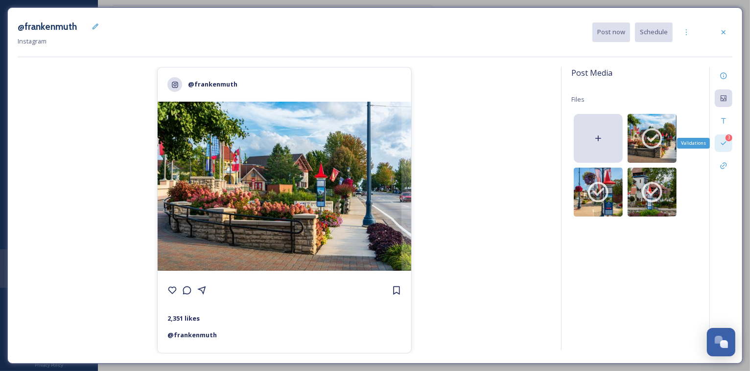
click at [725, 143] on icon at bounding box center [723, 143] width 8 height 8
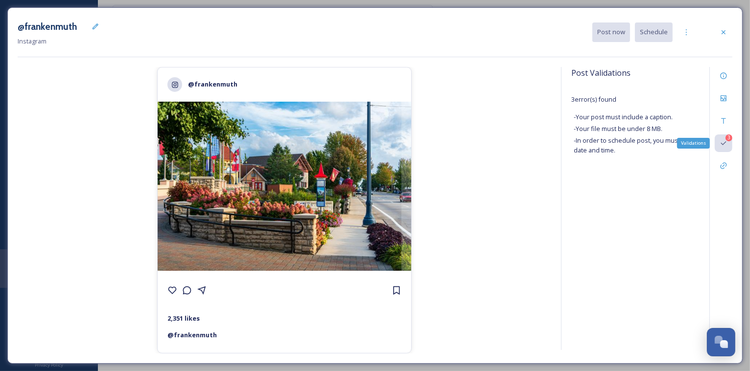
click at [728, 138] on div "3" at bounding box center [728, 138] width 7 height 7
click at [725, 100] on icon at bounding box center [723, 98] width 8 height 8
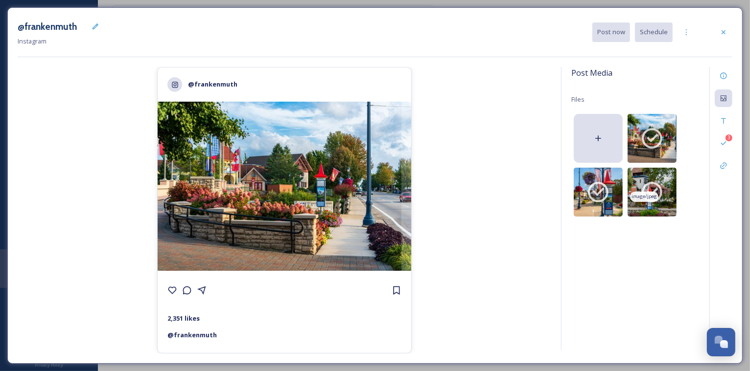
click at [666, 189] on img at bounding box center [651, 192] width 49 height 49
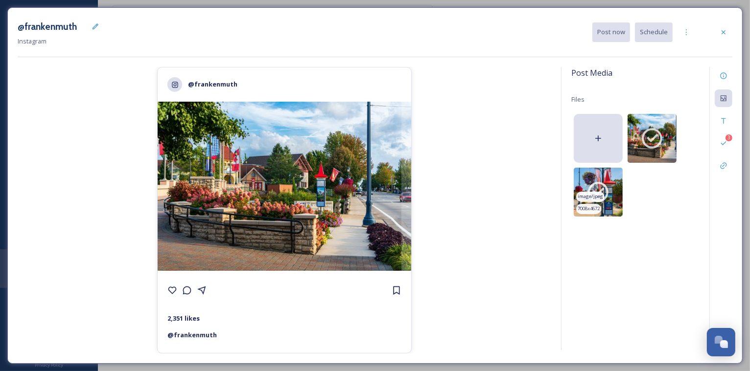
click at [611, 194] on img at bounding box center [598, 192] width 49 height 49
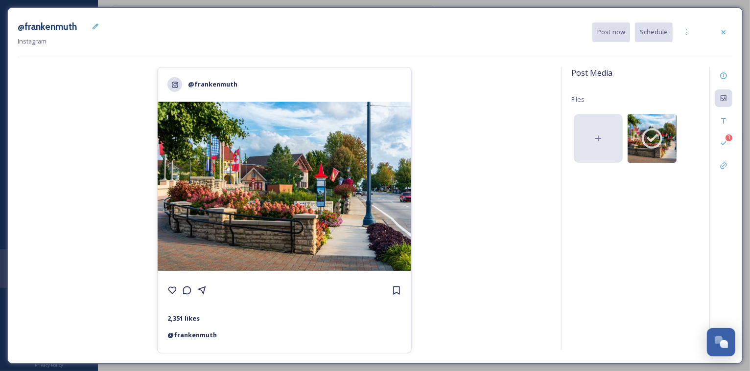
click at [600, 140] on icon at bounding box center [598, 139] width 10 height 10
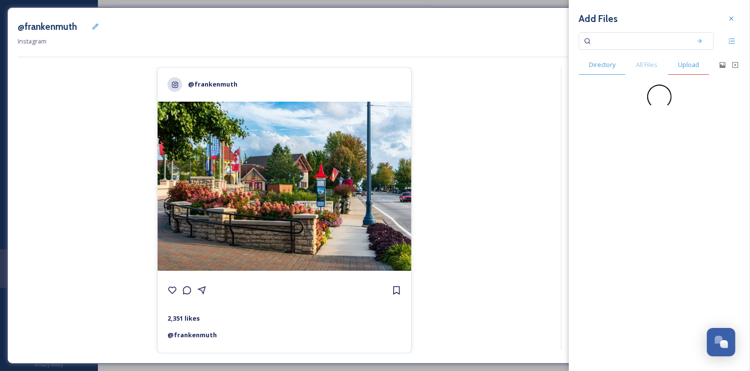
click at [678, 67] on span "Upload" at bounding box center [688, 64] width 21 height 9
